Goal: Information Seeking & Learning: Learn about a topic

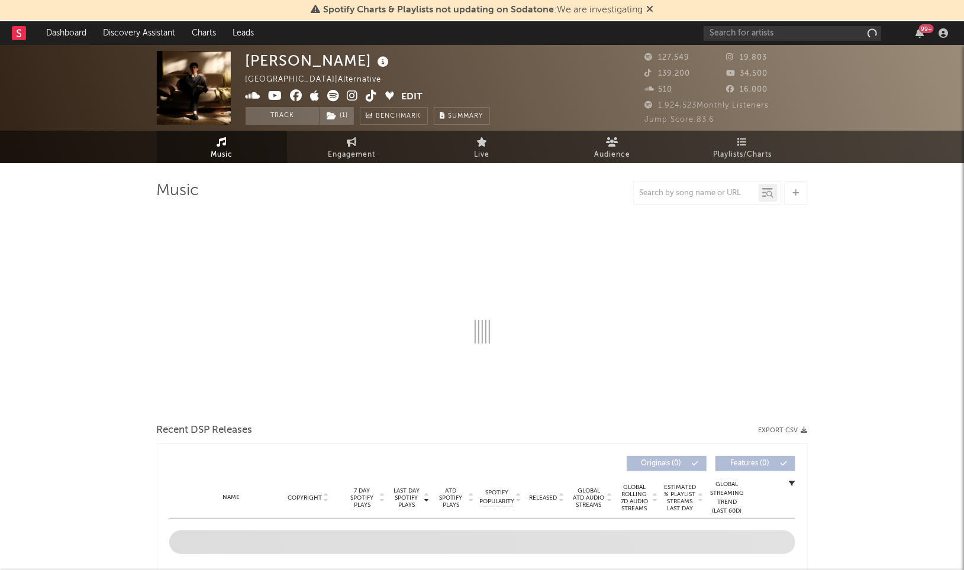
click at [652, 12] on icon at bounding box center [649, 8] width 7 height 9
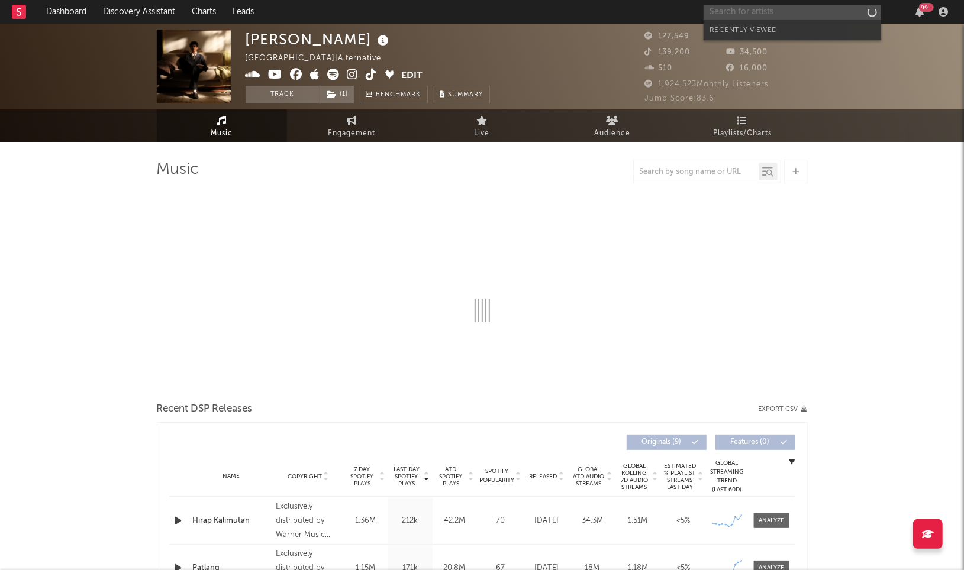
click at [720, 15] on input "text" at bounding box center [793, 12] width 178 height 15
type input "bruno mars"
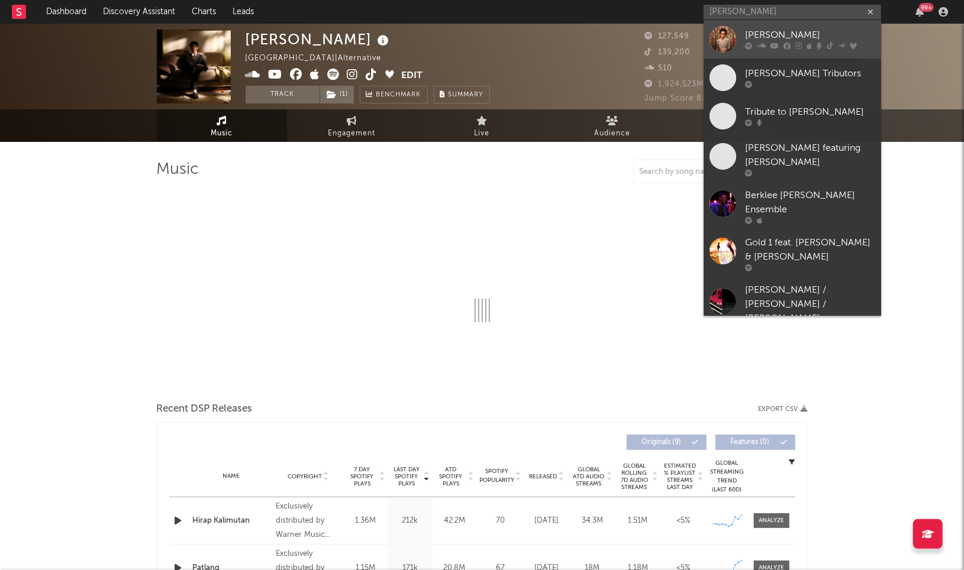
click at [762, 40] on div "[PERSON_NAME]" at bounding box center [810, 35] width 130 height 14
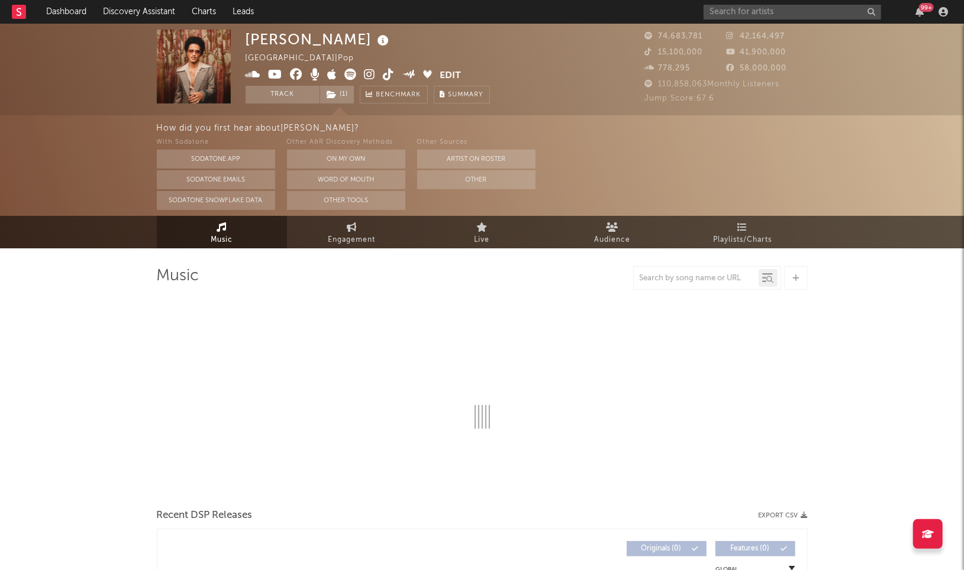
select select "6m"
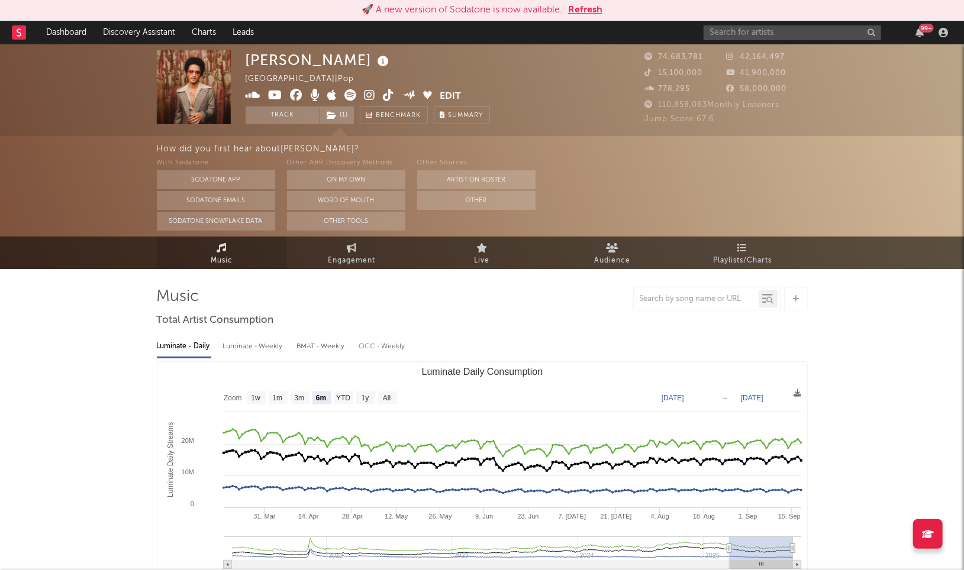
click at [209, 257] on link "Music" at bounding box center [222, 253] width 130 height 33
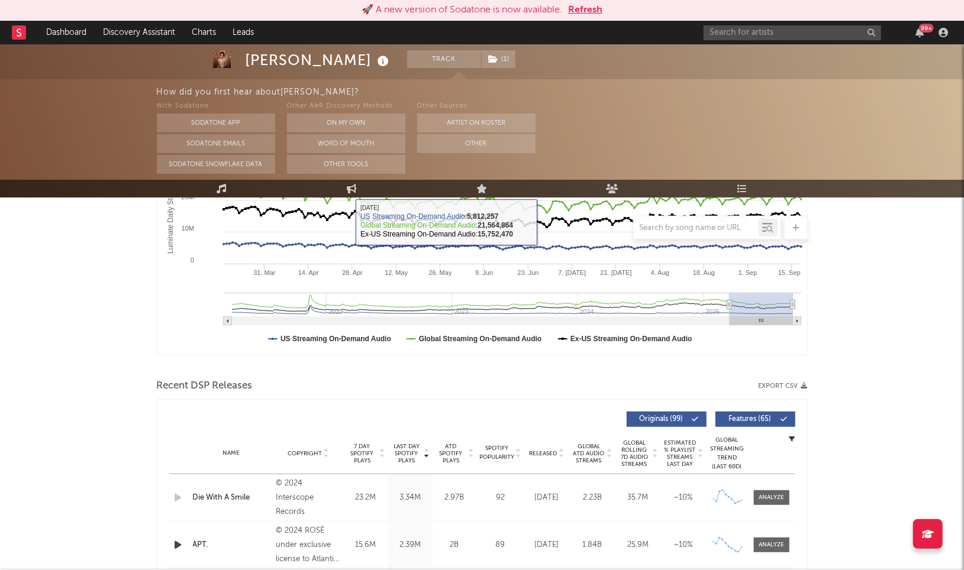
scroll to position [394, 0]
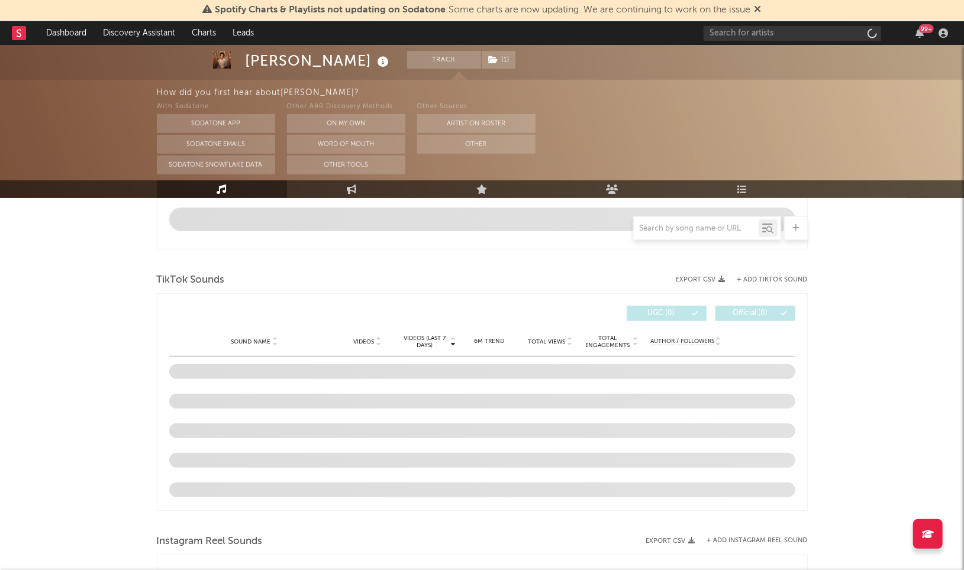
select select "6m"
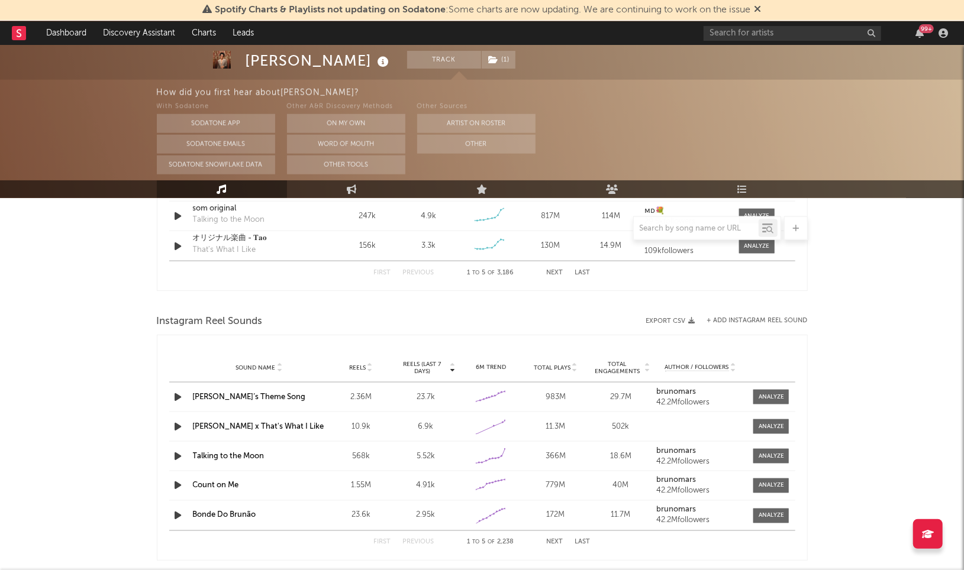
scroll to position [905, 0]
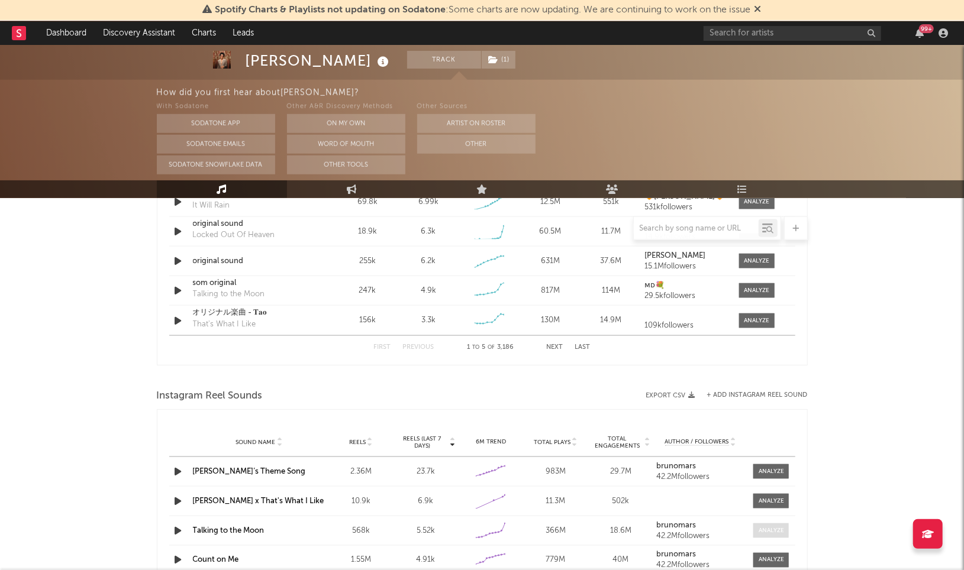
click at [773, 527] on div at bounding box center [771, 531] width 25 height 9
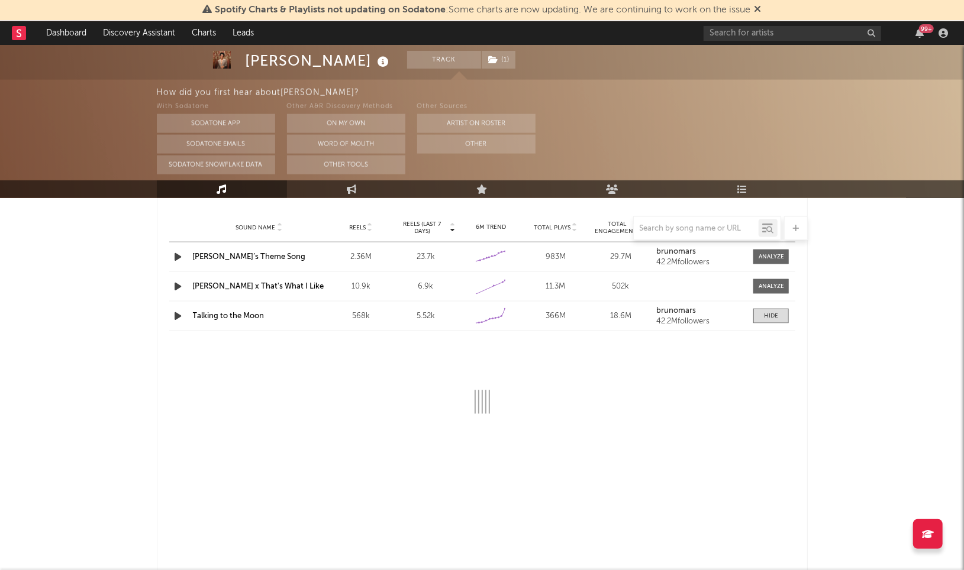
scroll to position [1169, 0]
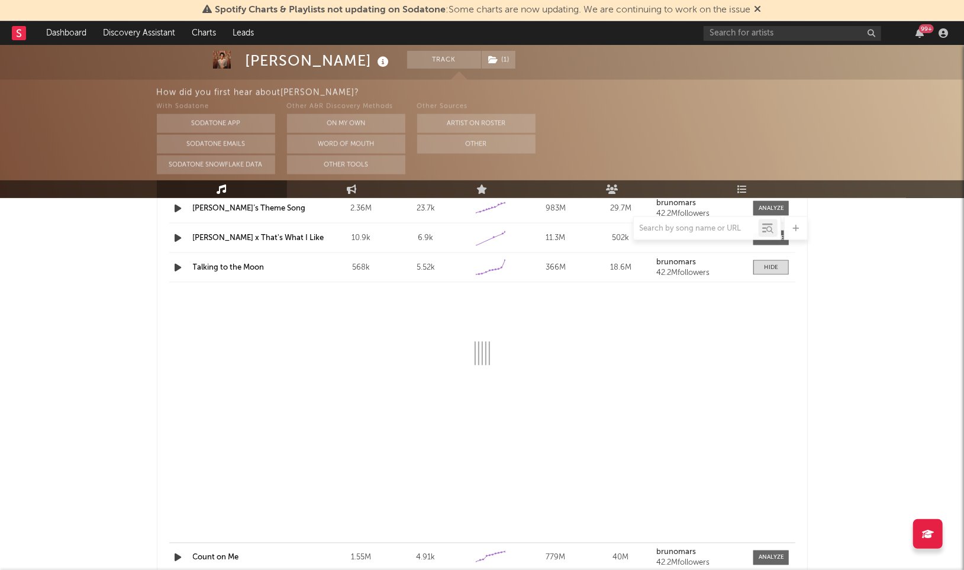
select select "6m"
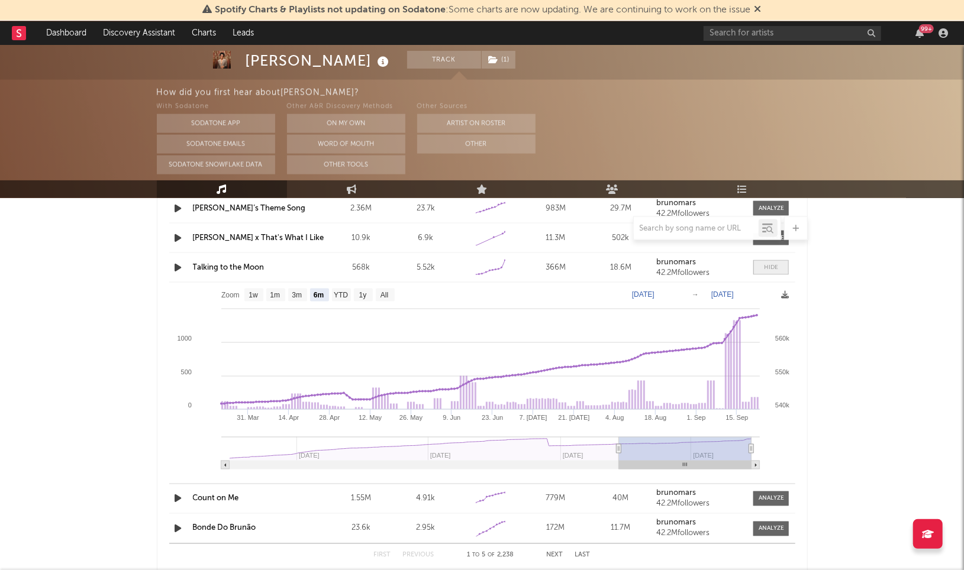
click at [773, 264] on div at bounding box center [771, 267] width 14 height 9
select select "6m"
drag, startPoint x: 773, startPoint y: 264, endPoint x: 823, endPoint y: 318, distance: 73.3
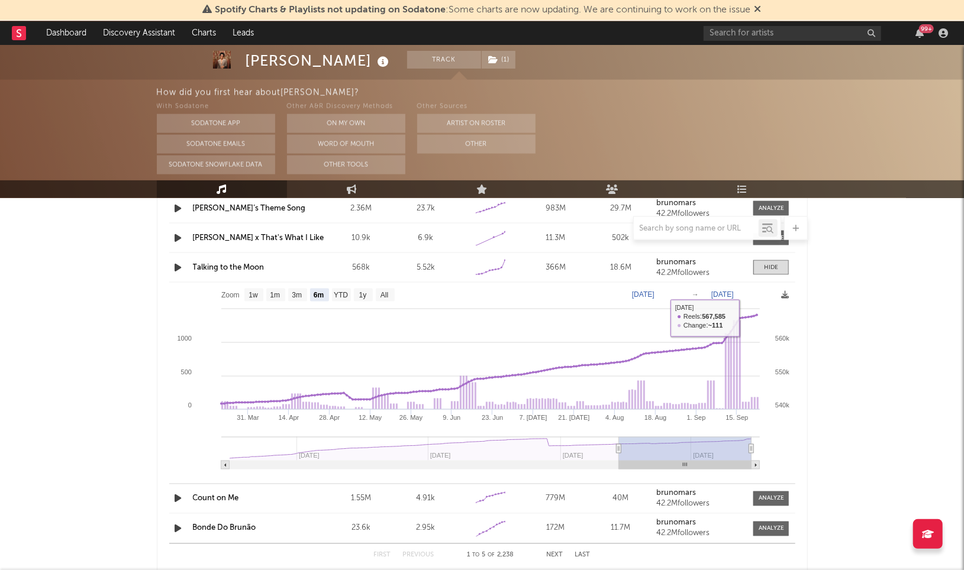
click at [776, 257] on div "Sound Name Talking to the Moon Reels 568k Reels (last 7 days) 5.52k 6M Trend Cr…" at bounding box center [482, 267] width 626 height 29
click at [776, 265] on div at bounding box center [771, 267] width 14 height 9
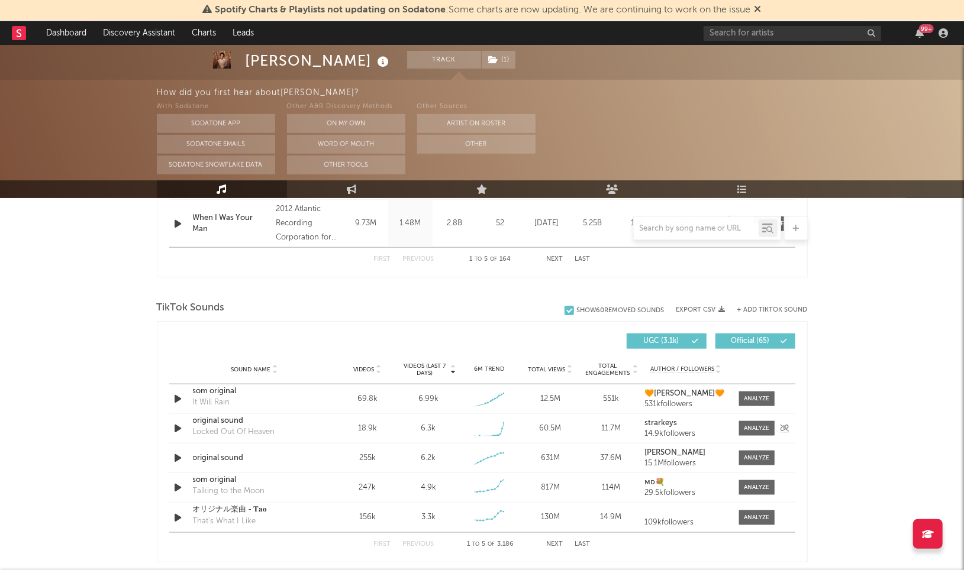
scroll to position [774, 0]
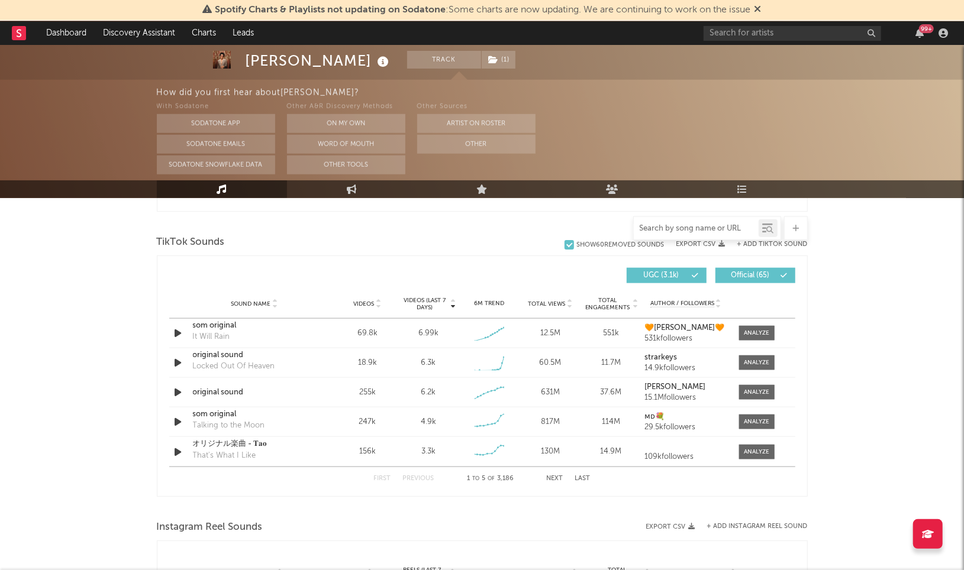
click at [694, 227] on input "text" at bounding box center [696, 228] width 125 height 9
type input "t"
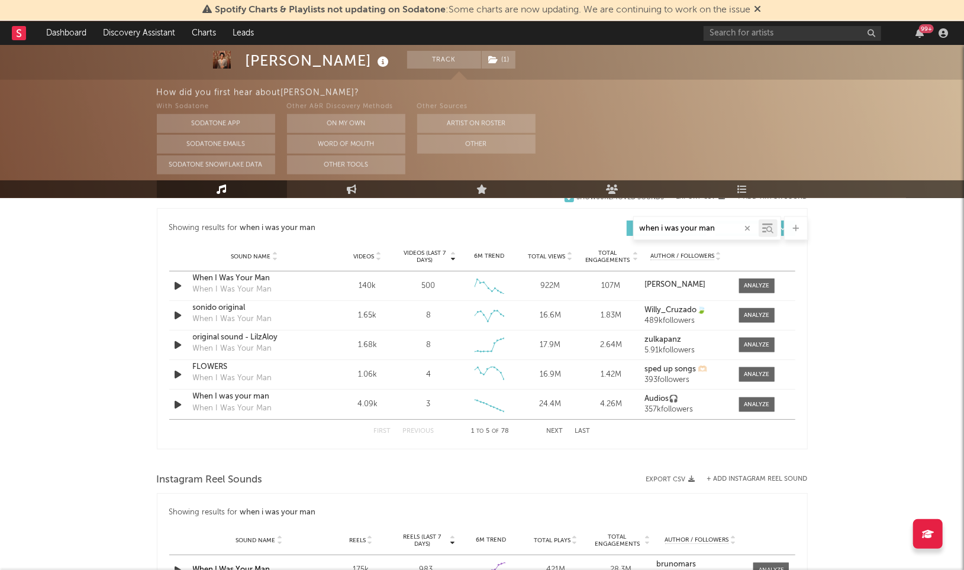
click at [556, 428] on button "Next" at bounding box center [555, 431] width 17 height 7
click at [555, 430] on button "Next" at bounding box center [555, 431] width 17 height 7
type input "when i was your man"
click at [748, 346] on div at bounding box center [756, 345] width 25 height 9
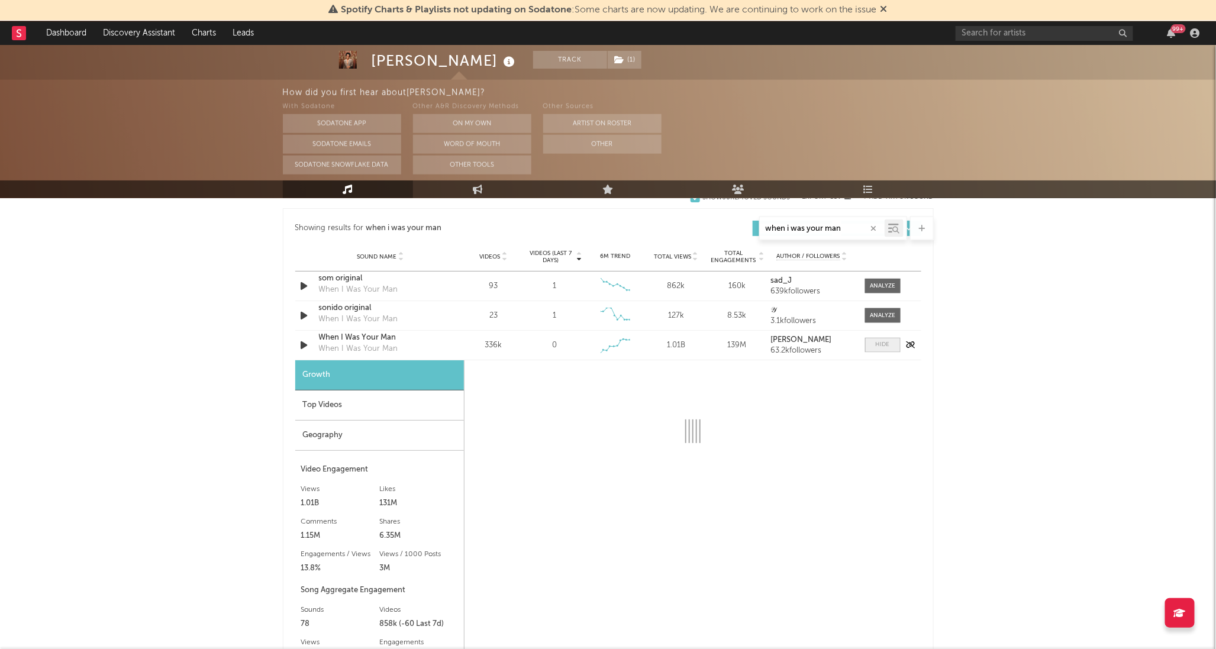
click at [873, 346] on span at bounding box center [883, 345] width 36 height 15
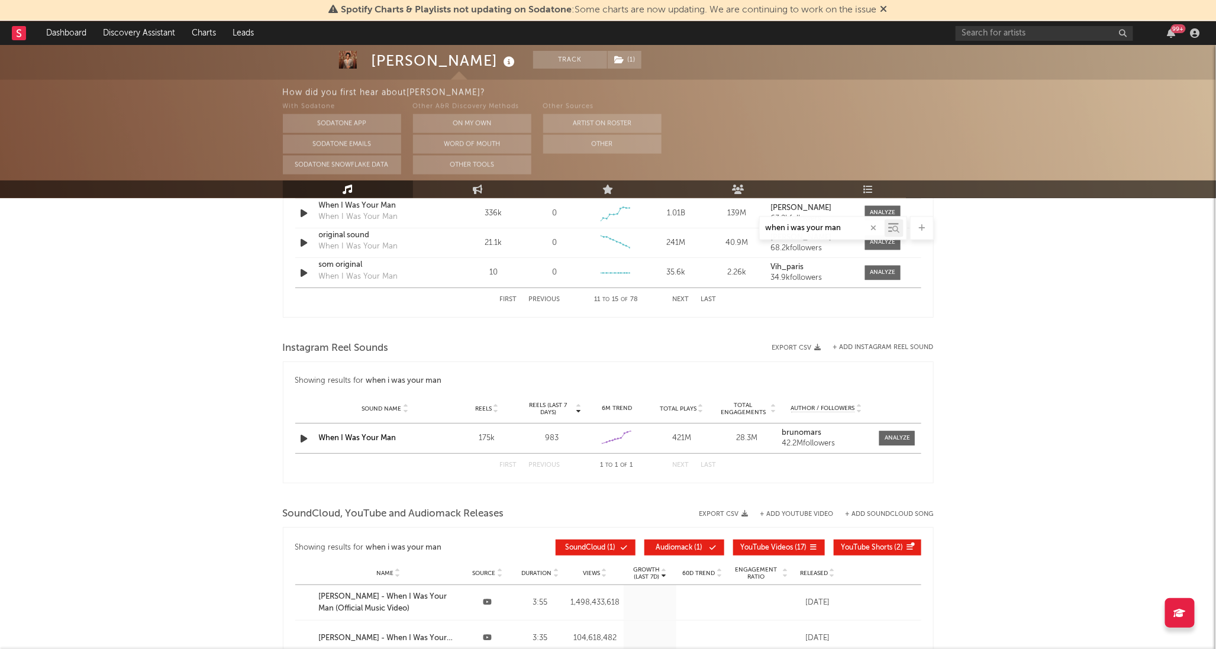
scroll to position [708, 0]
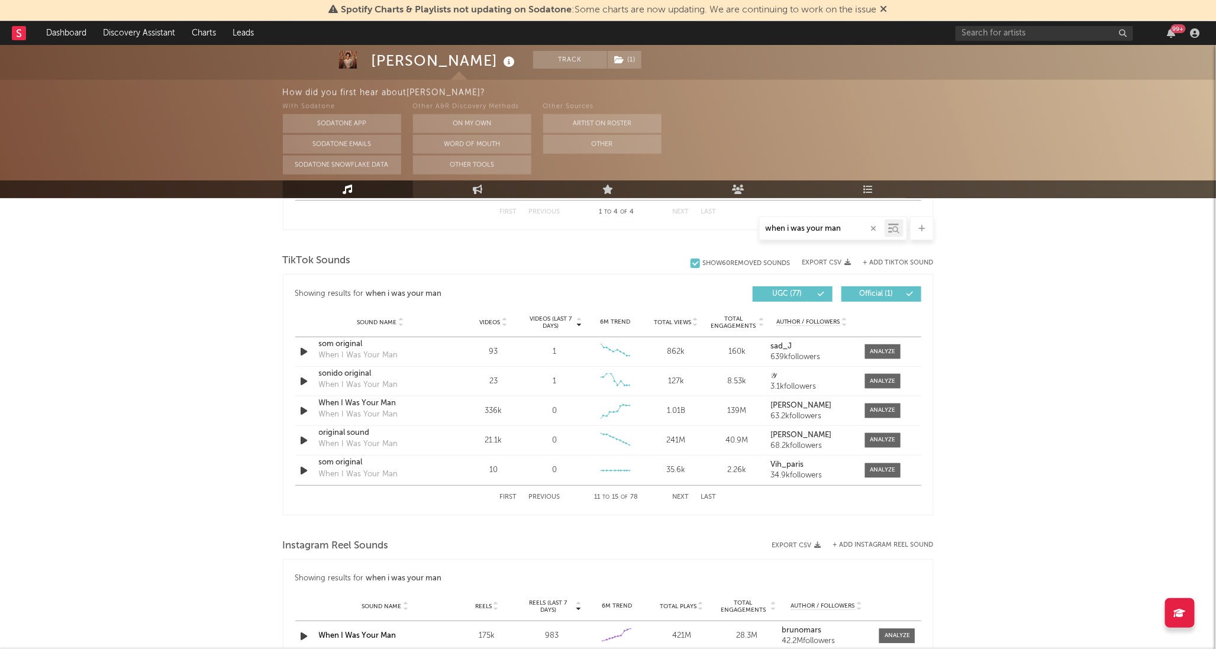
click at [503, 326] on div "Sound Name Videos Videos (last 7 days) Weekly Growth % 6M Trend Total Views Tot…" at bounding box center [608, 323] width 626 height 30
click at [505, 324] on icon at bounding box center [505, 324] width 6 height 5
click at [871, 351] on div at bounding box center [882, 351] width 25 height 9
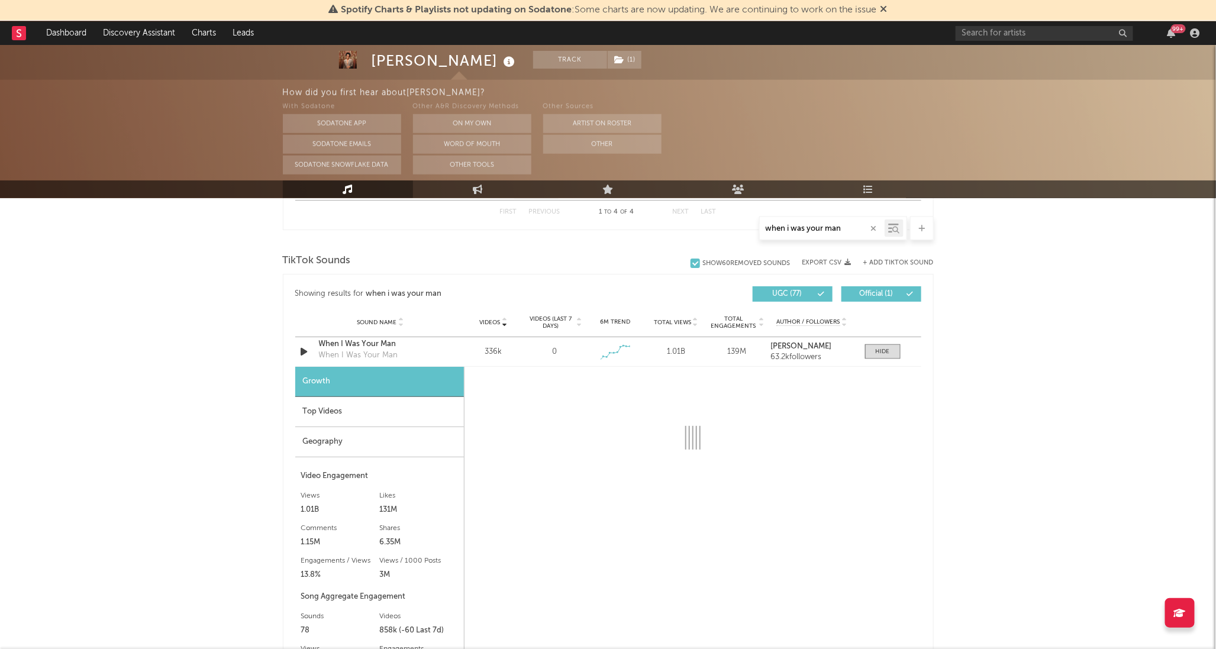
select select "6m"
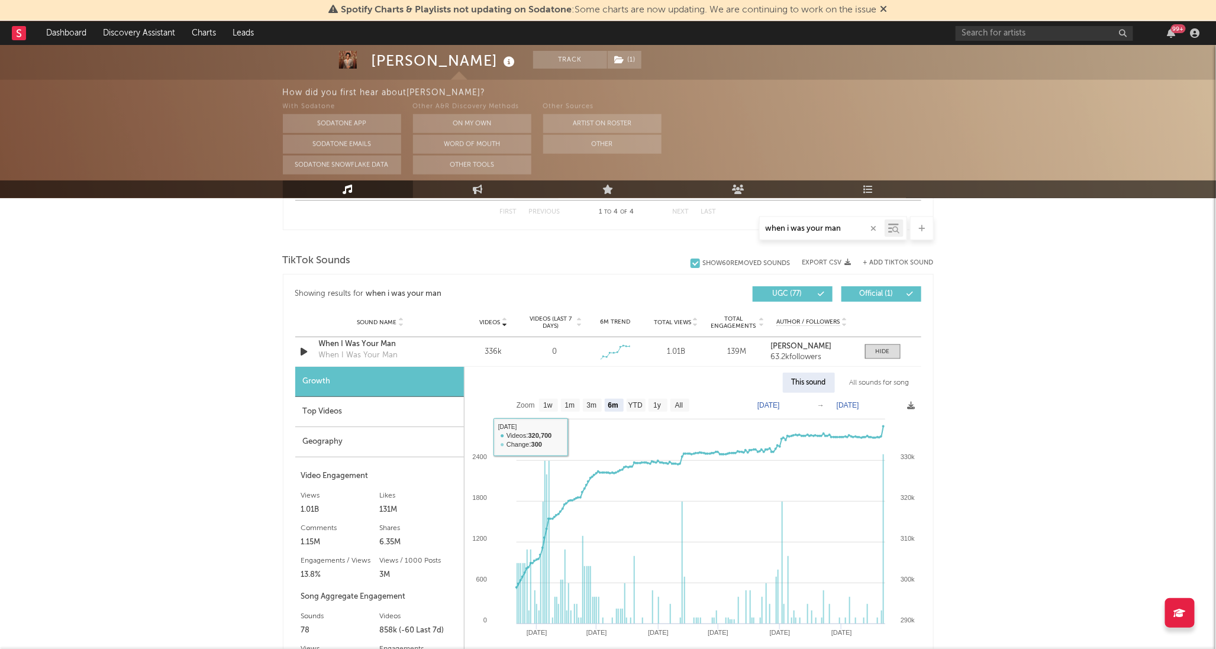
click at [351, 411] on div "Top Videos" at bounding box center [379, 412] width 169 height 30
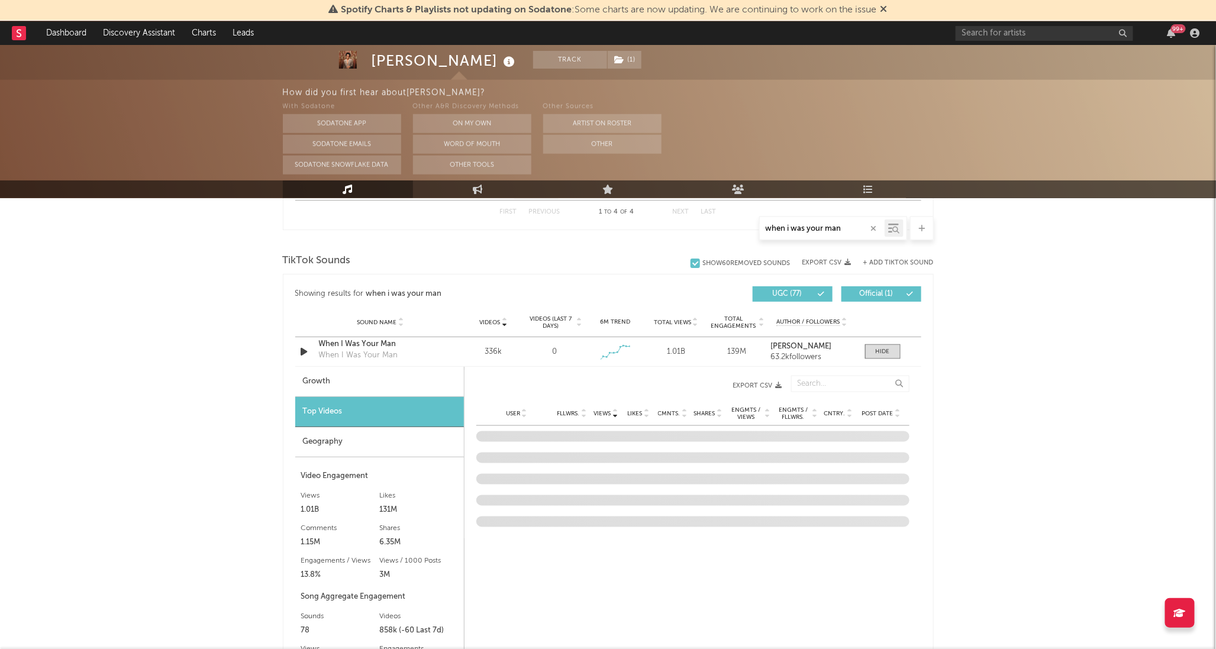
click at [896, 417] on icon at bounding box center [898, 416] width 6 height 5
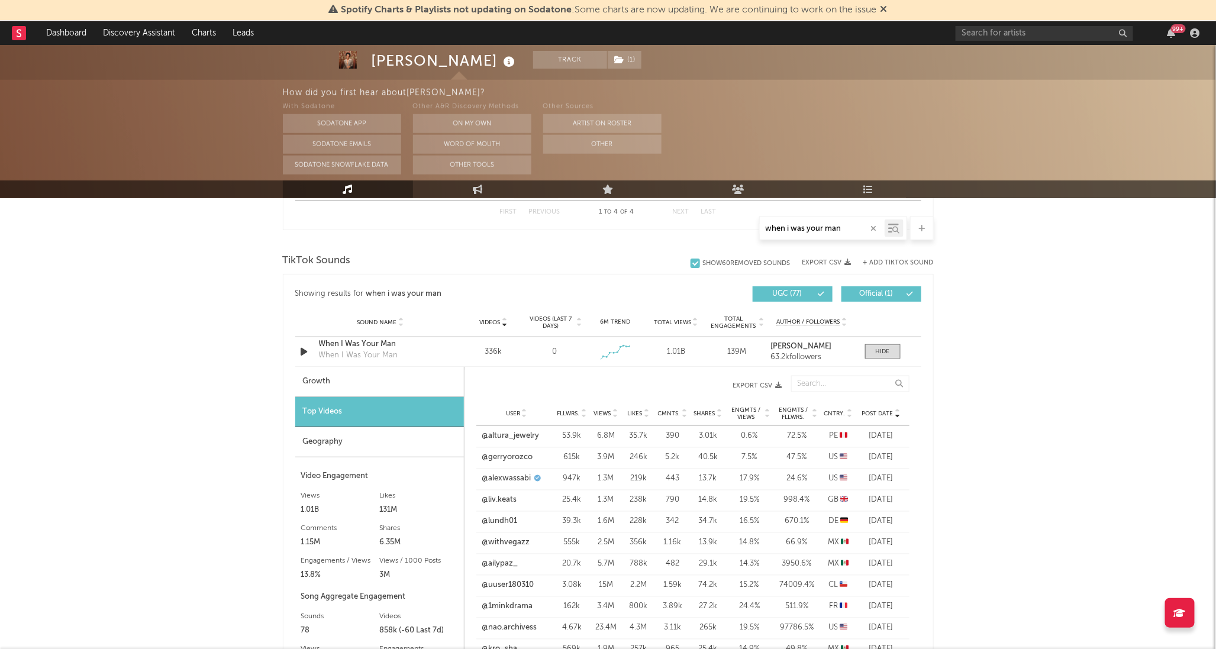
click at [614, 417] on icon at bounding box center [615, 416] width 6 height 5
click at [523, 436] on link "@nao.archivess" at bounding box center [509, 437] width 55 height 12
click at [878, 350] on div at bounding box center [883, 351] width 14 height 9
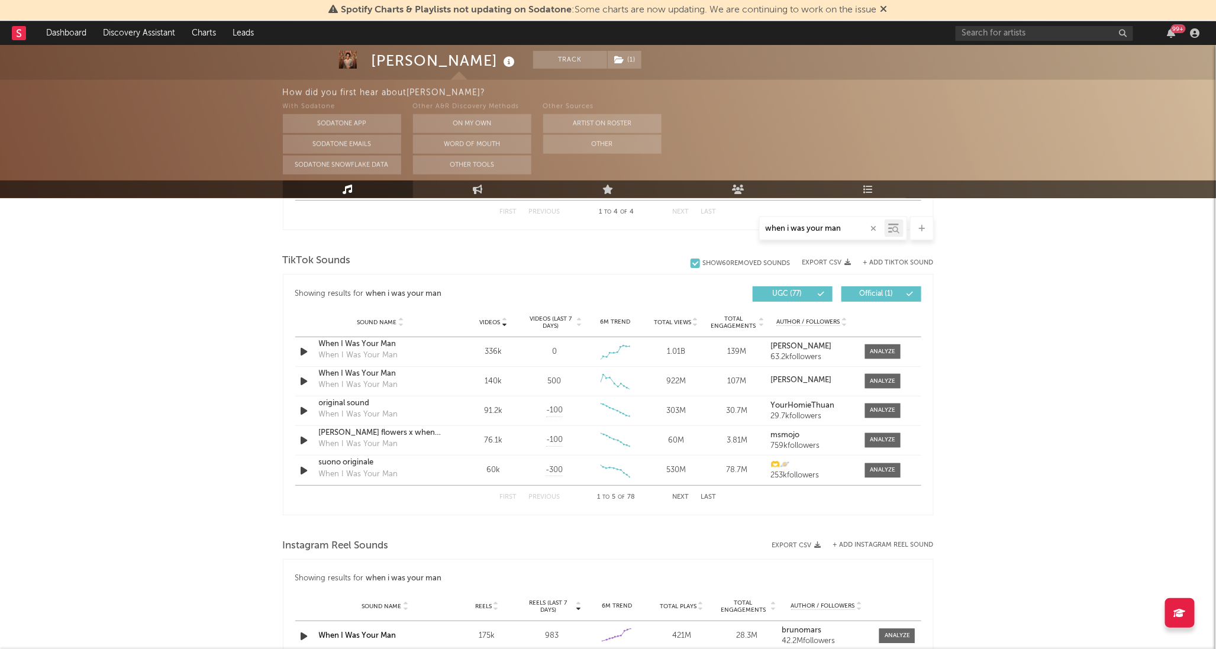
click at [580, 323] on icon at bounding box center [579, 324] width 6 height 5
click at [885, 409] on div at bounding box center [882, 411] width 25 height 9
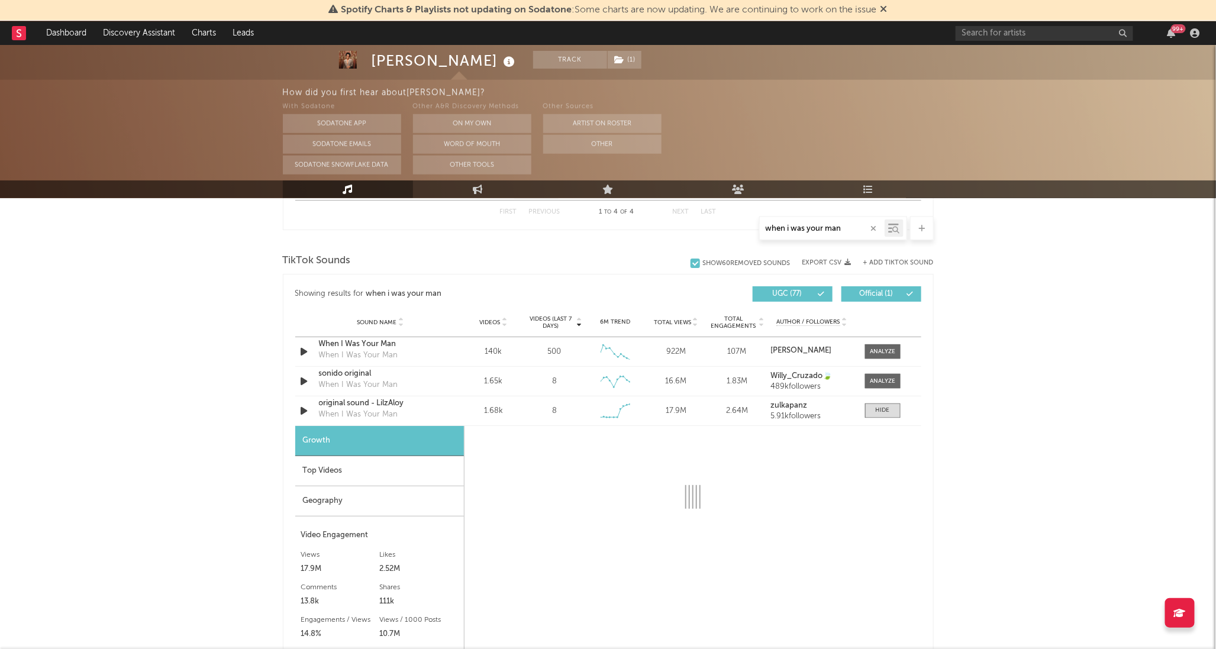
click at [394, 475] on div "Top Videos" at bounding box center [379, 471] width 169 height 30
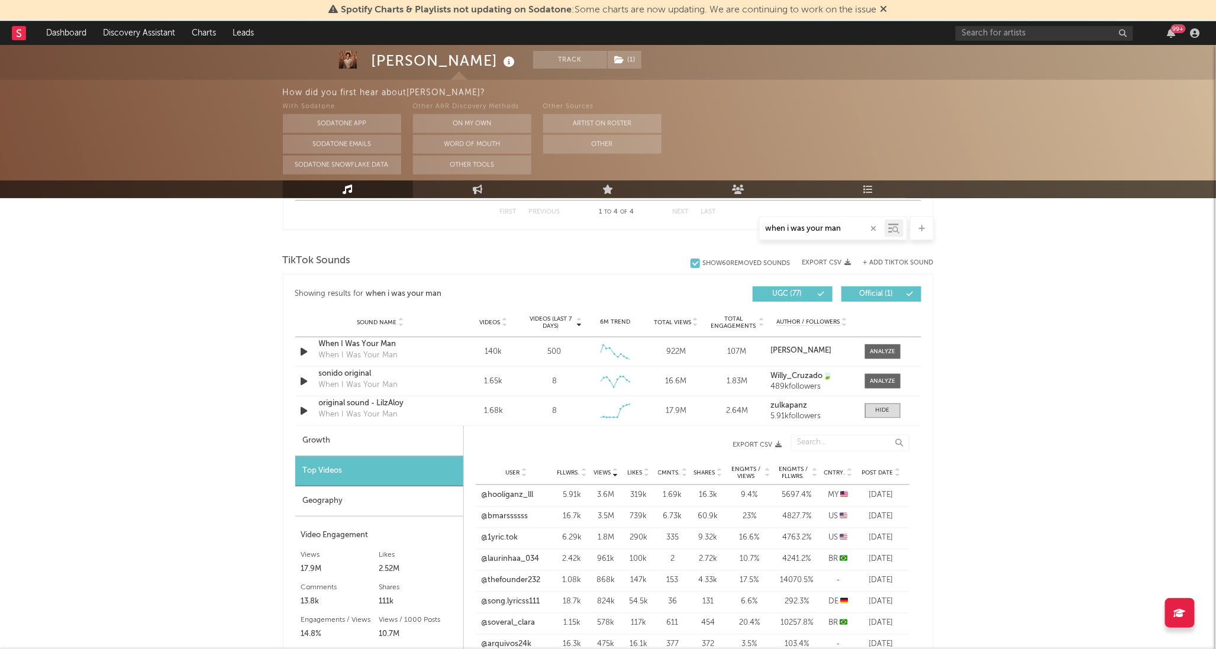
click at [896, 476] on icon at bounding box center [898, 475] width 6 height 5
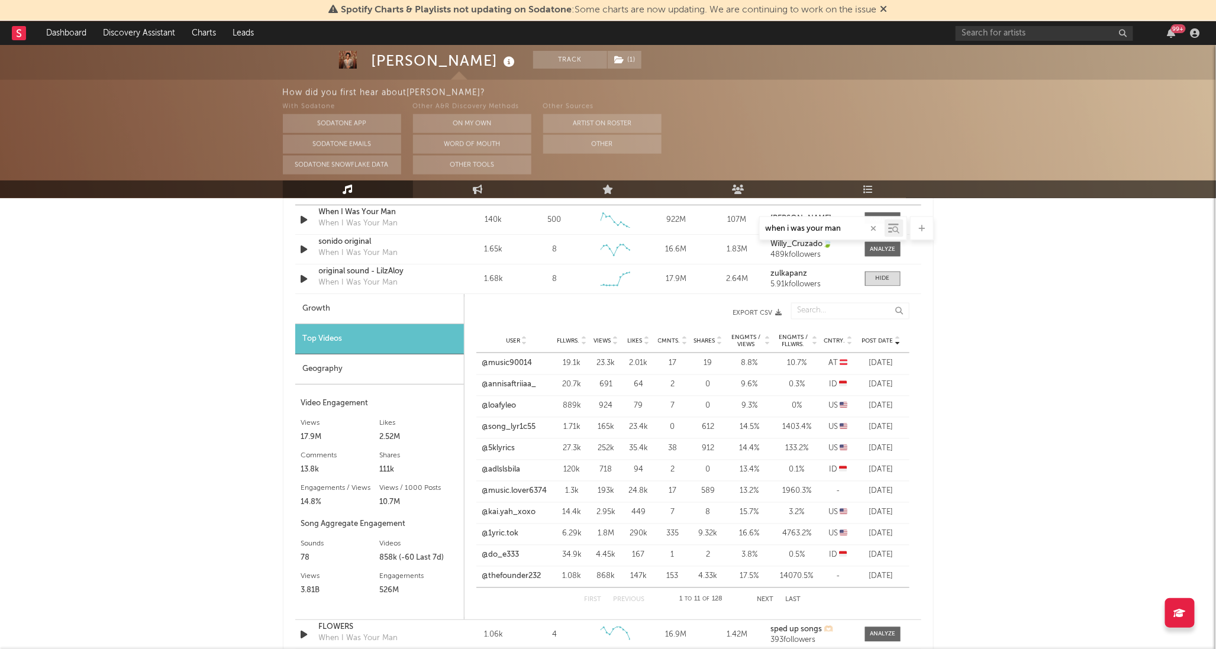
click at [896, 346] on icon at bounding box center [898, 343] width 6 height 5
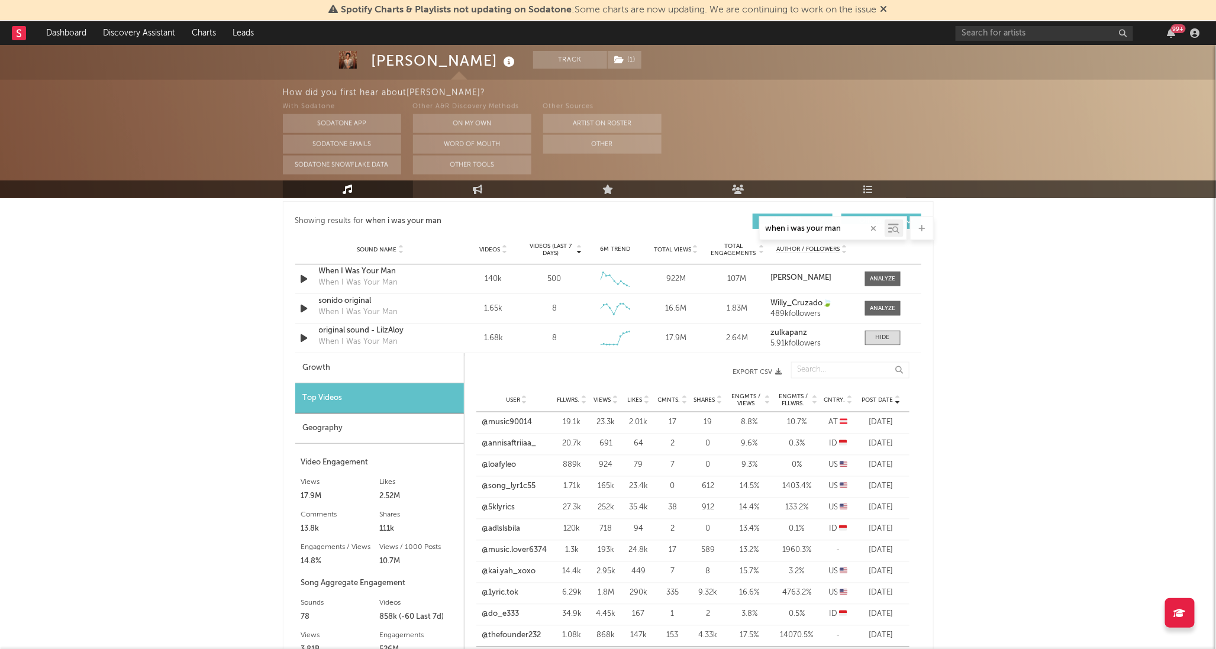
scroll to position [708, 0]
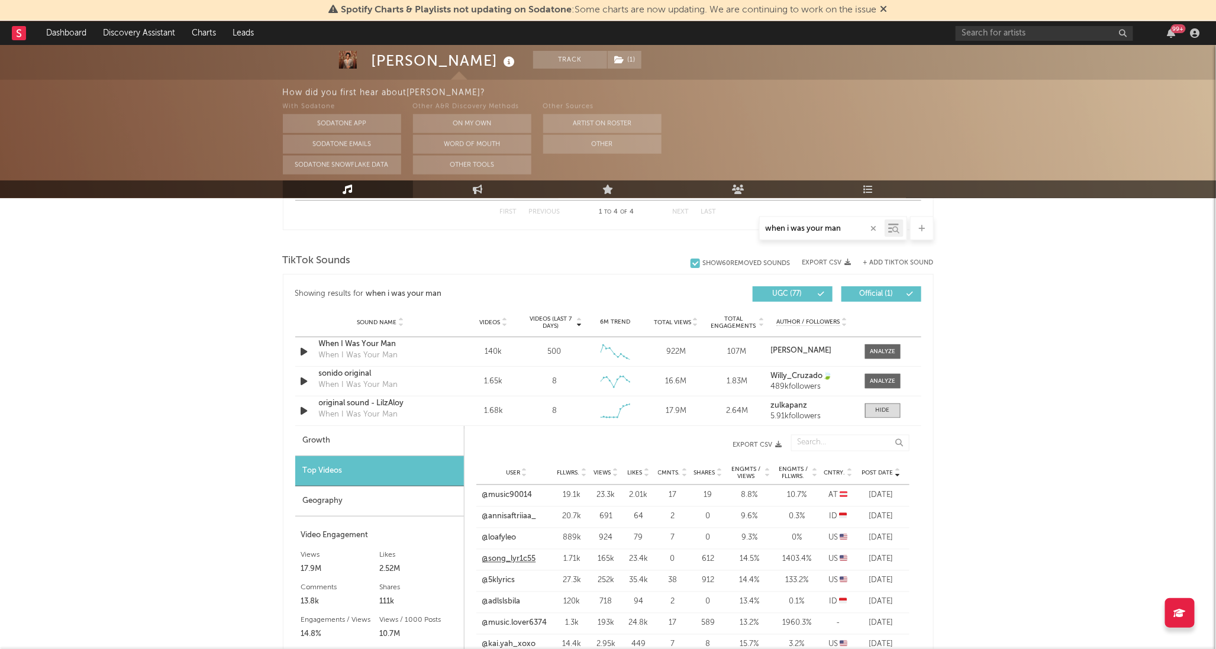
click at [525, 559] on link "@song_lyr1c55" at bounding box center [509, 560] width 54 height 12
click at [973, 405] on div "[PERSON_NAME] Track ( 1 ) [GEOGRAPHIC_DATA] | Pop Edit Track ( 1 ) Benchmark Su…" at bounding box center [608, 371] width 1216 height 2069
click at [886, 410] on div at bounding box center [883, 411] width 14 height 9
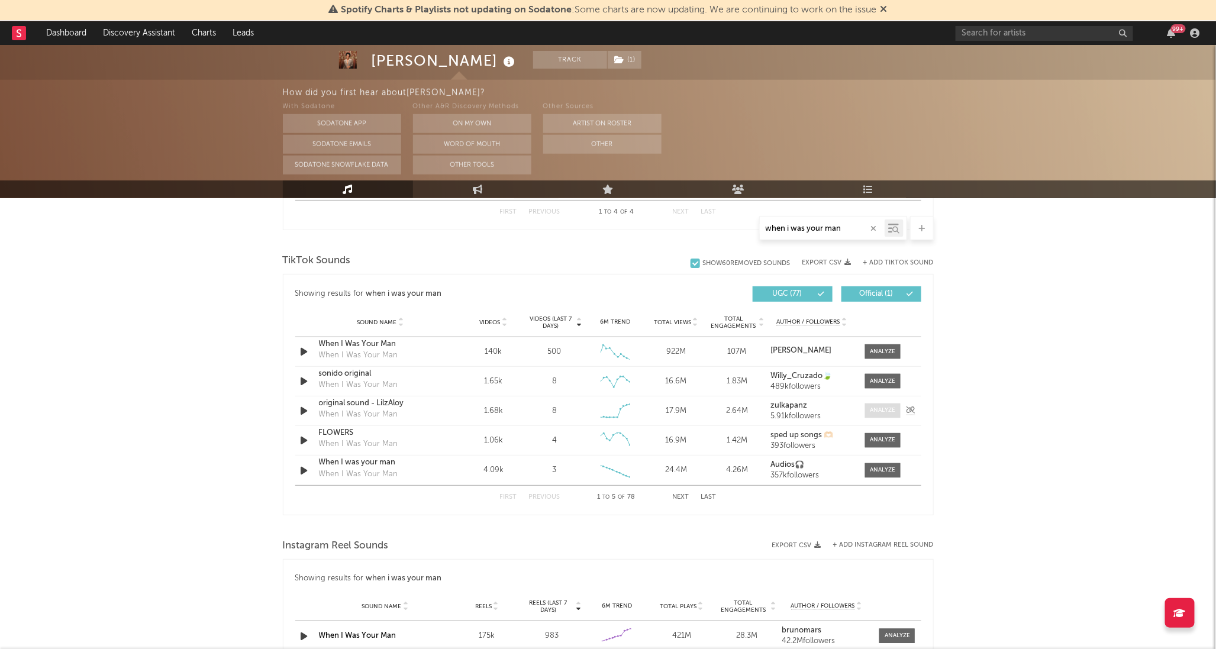
click at [889, 412] on div at bounding box center [882, 411] width 25 height 9
select select "6m"
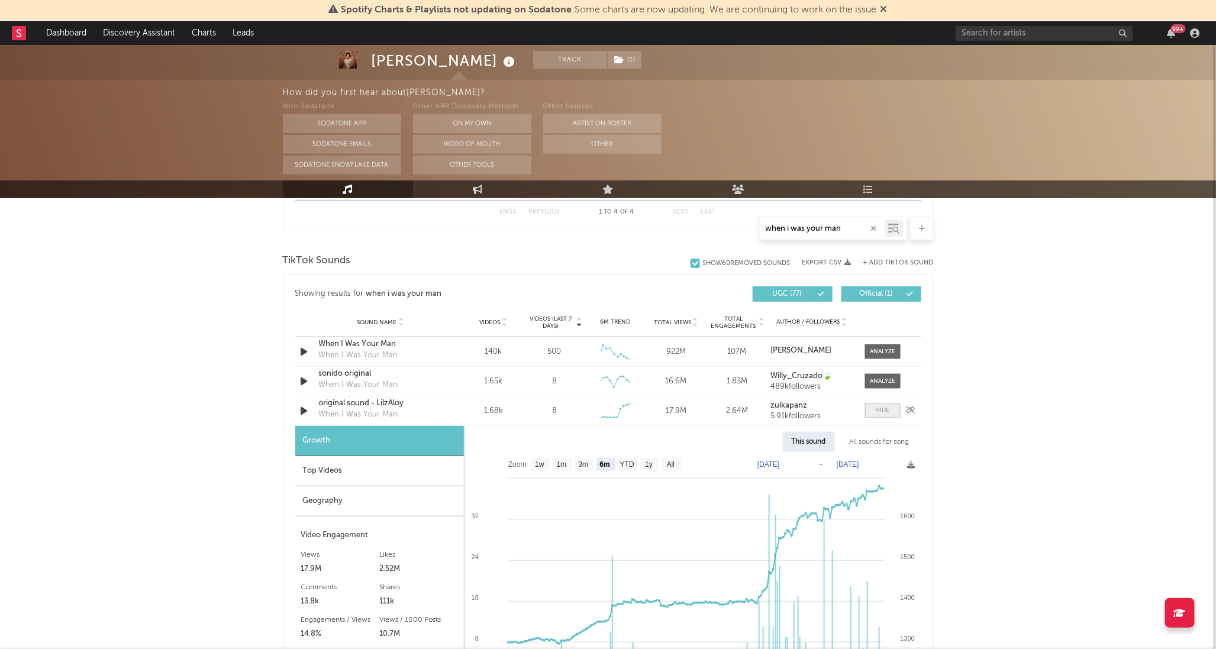
click at [885, 415] on div at bounding box center [883, 411] width 14 height 9
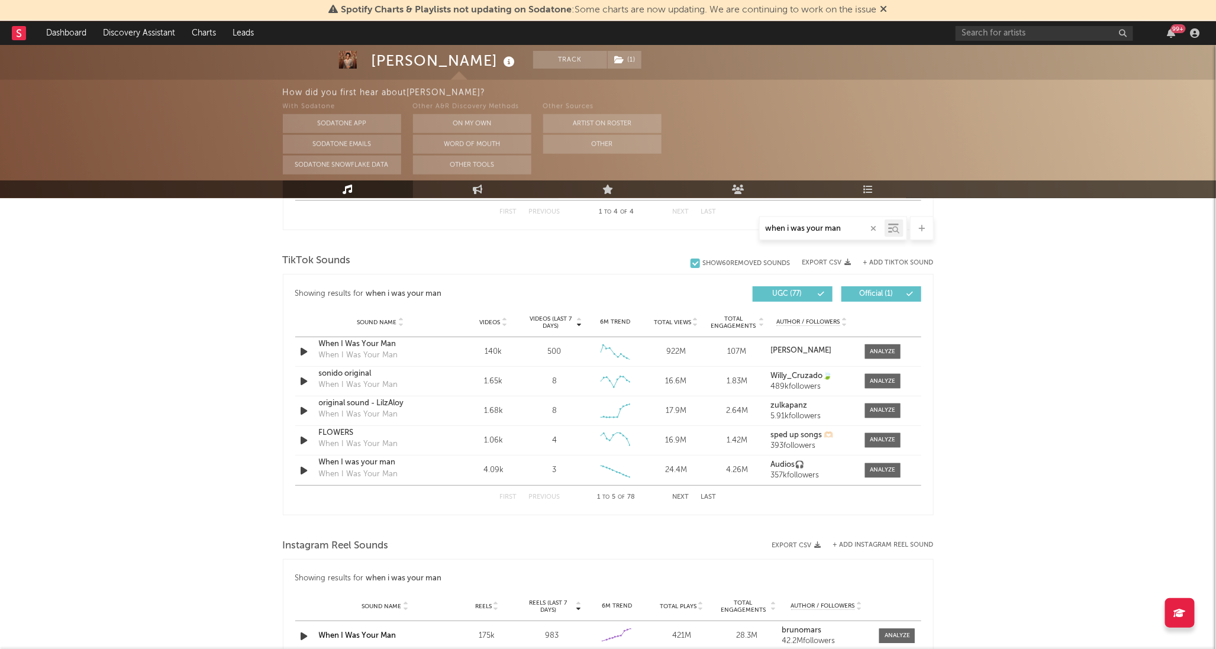
click at [405, 325] on div "Sound Name" at bounding box center [381, 322] width 124 height 9
click at [401, 325] on icon at bounding box center [401, 324] width 6 height 5
